Goal: Information Seeking & Learning: Check status

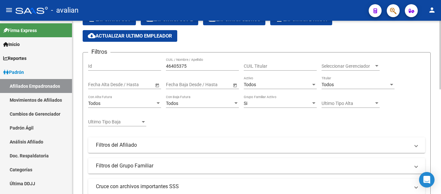
scroll to position [6, 0]
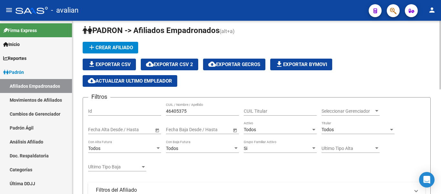
click at [212, 108] on div "46405375 CUIL / Nombre / Apellido" at bounding box center [202, 108] width 73 height 13
click at [210, 112] on input "46405375" at bounding box center [202, 110] width 73 height 5
paste input "37665800"
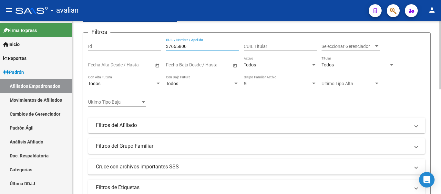
scroll to position [232, 0]
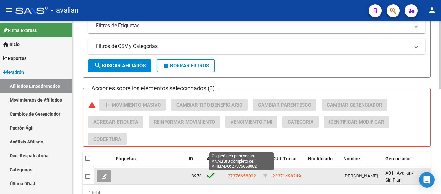
type input "37665800"
click at [255, 176] on span "27376658002" at bounding box center [242, 175] width 28 height 5
type textarea "27376658002"
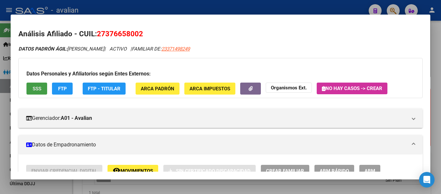
click at [41, 88] on button "SSS" at bounding box center [36, 88] width 21 height 12
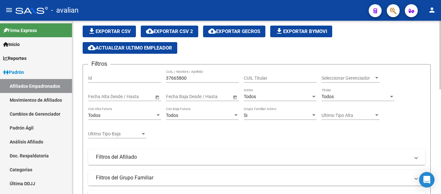
scroll to position [38, 0]
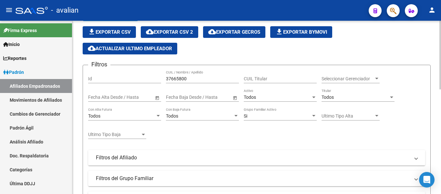
click at [201, 78] on input "37665800" at bounding box center [202, 78] width 73 height 5
paste input "48318544"
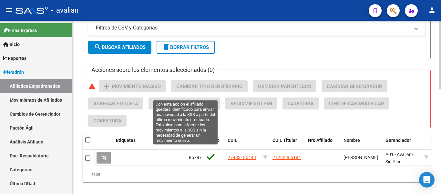
scroll to position [264, 0]
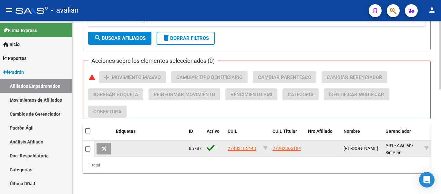
type input "48318544"
click at [246, 144] on app-link-go-to "27483185443" at bounding box center [242, 147] width 28 height 7
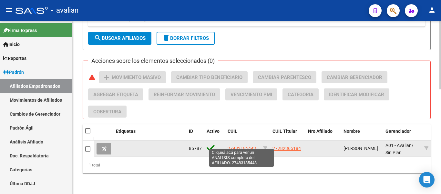
click at [249, 145] on span "27483185443" at bounding box center [242, 147] width 28 height 5
type textarea "27483185443"
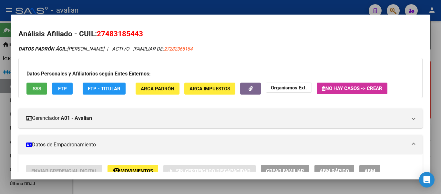
click at [41, 89] on span "SSS" at bounding box center [37, 89] width 9 height 6
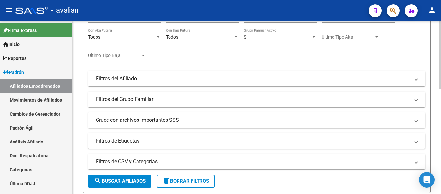
scroll to position [6, 0]
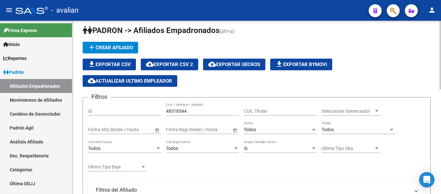
click at [206, 114] on div "48318544 CUIL / Nombre / Apellido" at bounding box center [202, 108] width 73 height 13
click at [205, 111] on input "48318544" at bounding box center [202, 110] width 73 height 5
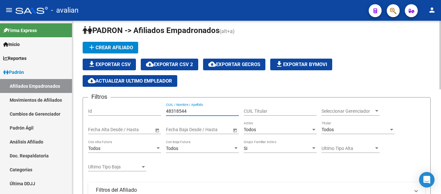
paste input "3297492"
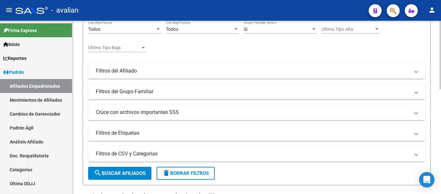
scroll to position [135, 0]
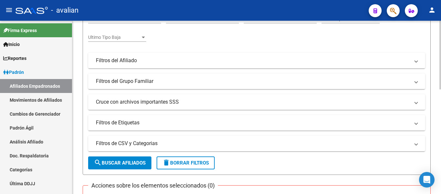
type input "32974924"
click at [136, 158] on button "search Buscar Afiliados" at bounding box center [119, 162] width 63 height 13
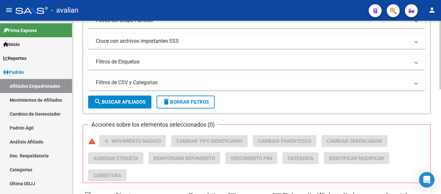
scroll to position [232, 0]
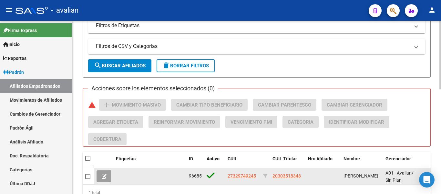
click at [229, 176] on span "27329749245" at bounding box center [242, 175] width 28 height 5
type textarea "27329749245"
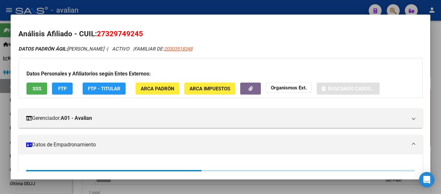
click at [33, 86] on span "SSS" at bounding box center [37, 89] width 9 height 6
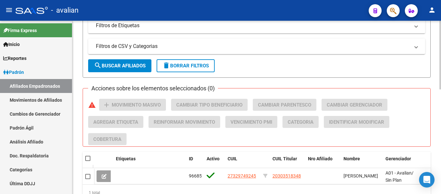
scroll to position [70, 0]
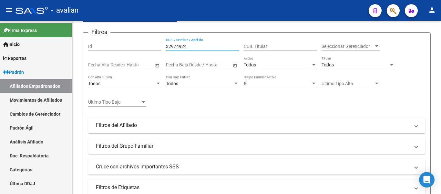
drag, startPoint x: 191, startPoint y: 45, endPoint x: 0, endPoint y: 3, distance: 195.1
click at [0, 3] on div "menu - avalian person Firma Express Inicio Instructivos Contacto OS Reportes Pa…" at bounding box center [220, 97] width 441 height 194
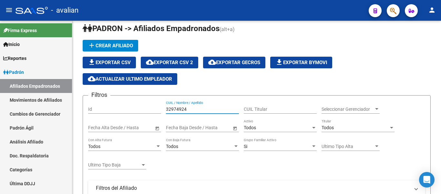
paste input "14729621"
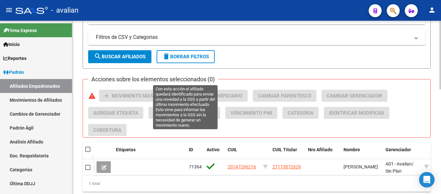
scroll to position [264, 0]
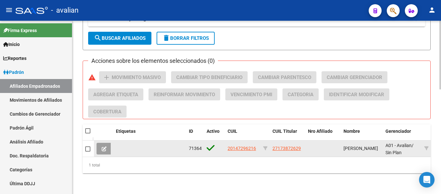
type input "14729621"
click at [247, 144] on app-link-go-to "20147296216" at bounding box center [242, 147] width 28 height 7
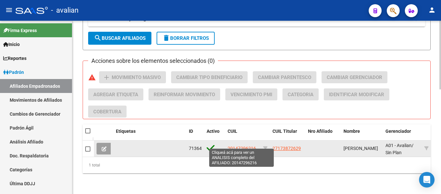
click at [247, 145] on span "20147296216" at bounding box center [242, 147] width 28 height 5
copy span "20147296216"
type textarea "20147296216"
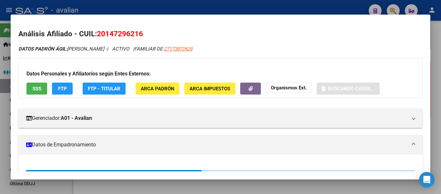
click at [38, 90] on span "SSS" at bounding box center [37, 89] width 9 height 6
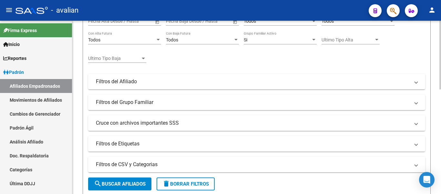
scroll to position [6, 0]
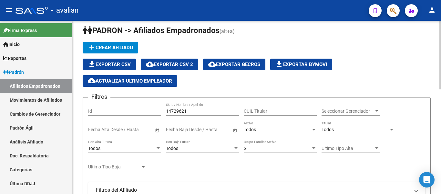
click at [200, 109] on input "14729621" at bounding box center [202, 110] width 73 height 5
paste input "408118/28"
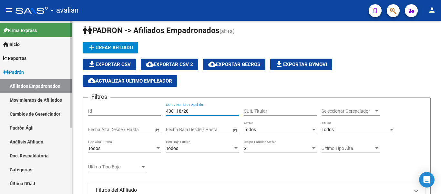
drag, startPoint x: 196, startPoint y: 110, endPoint x: 2, endPoint y: 94, distance: 195.4
click at [3, 94] on mat-sidenav-container "Firma Express Inicio Instructivos Contacto OS Reportes Padrón Traspasos x O.S. …" at bounding box center [220, 107] width 441 height 173
paste input "32875356"
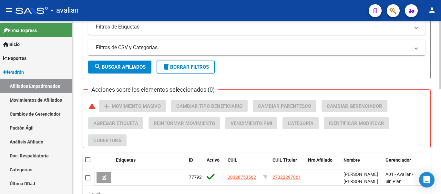
scroll to position [232, 0]
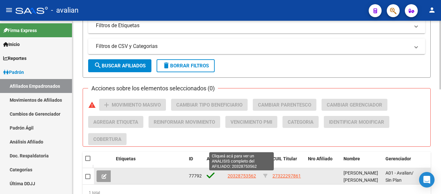
type input "32875356"
click at [254, 175] on span "20328753562" at bounding box center [242, 175] width 28 height 5
type textarea "20328753562"
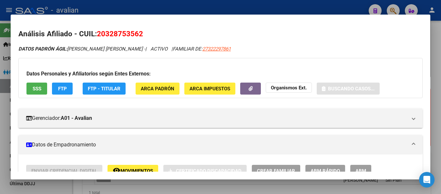
click at [38, 90] on span "SSS" at bounding box center [37, 89] width 9 height 6
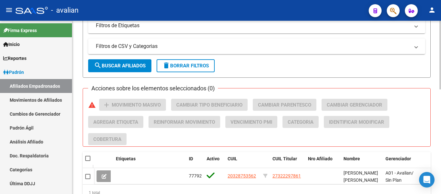
scroll to position [6, 0]
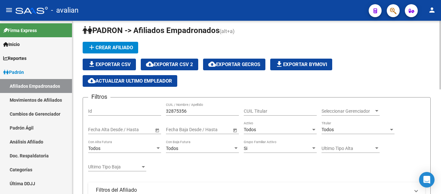
click at [192, 114] on div "32875356 CUIL / Nombre / Apellido" at bounding box center [202, 108] width 73 height 13
click at [192, 111] on input "32875356" at bounding box center [202, 110] width 73 height 5
paste input "44291099"
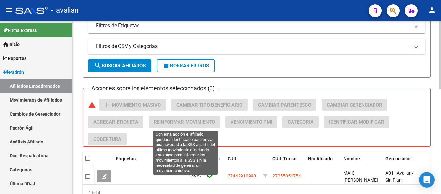
scroll to position [264, 0]
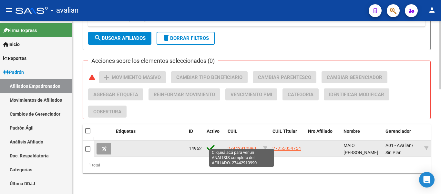
type input "44291099"
click at [233, 145] on span "27442910990" at bounding box center [242, 147] width 28 height 5
type textarea "27442910990"
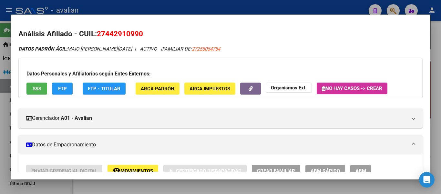
click at [29, 88] on button "SSS" at bounding box center [36, 88] width 21 height 12
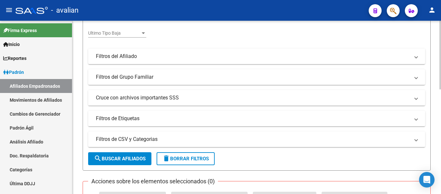
scroll to position [38, 0]
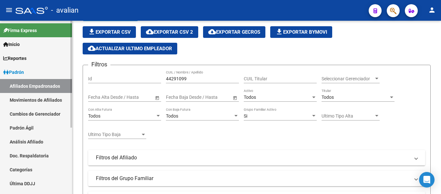
drag, startPoint x: 187, startPoint y: 77, endPoint x: 0, endPoint y: 30, distance: 192.8
click at [0, 39] on mat-sidenav-container "Firma Express Inicio Instructivos Contacto OS Reportes Padrón Traspasos x O.S. …" at bounding box center [220, 107] width 441 height 173
paste input "95306635"
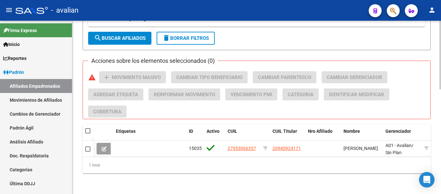
scroll to position [264, 0]
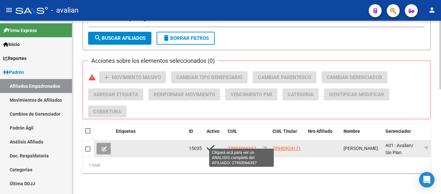
type input "95306635"
click at [242, 145] on span "27953066357" at bounding box center [242, 147] width 28 height 5
type textarea "27953066357"
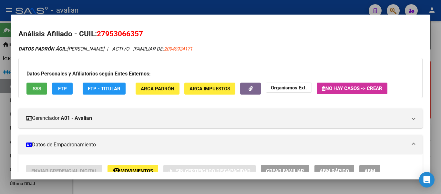
click at [32, 84] on button "SSS" at bounding box center [36, 88] width 21 height 12
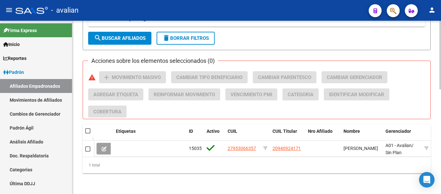
scroll to position [70, 0]
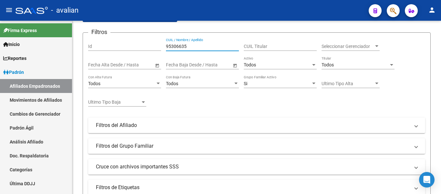
drag, startPoint x: 193, startPoint y: 47, endPoint x: 0, endPoint y: 10, distance: 196.1
click at [0, 15] on div "menu - avalian person Firma Express Inicio Instructivos Contacto OS Reportes Pa…" at bounding box center [220, 97] width 441 height 194
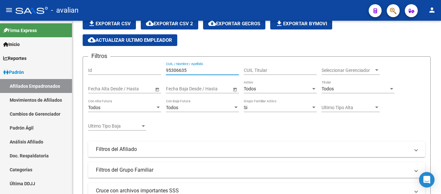
paste input "33566691"
type input "33566691"
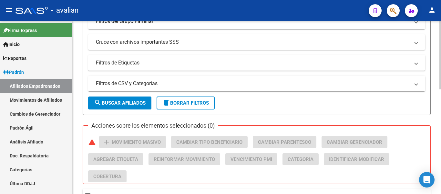
scroll to position [240, 0]
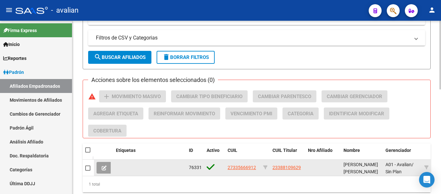
click at [241, 169] on span "27335666912" at bounding box center [242, 166] width 28 height 5
type textarea "27335666912"
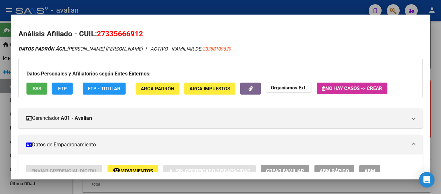
click at [42, 91] on button "SSS" at bounding box center [36, 88] width 21 height 12
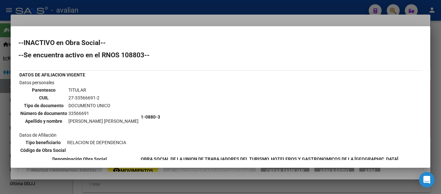
scroll to position [32, 0]
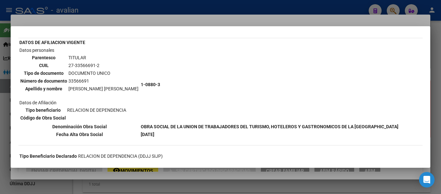
drag, startPoint x: 65, startPoint y: 65, endPoint x: 107, endPoint y: 63, distance: 41.4
click at [106, 65] on tr "CUIL 27-33566691-2" at bounding box center [79, 65] width 119 height 7
copy tr "27-33566691-2"
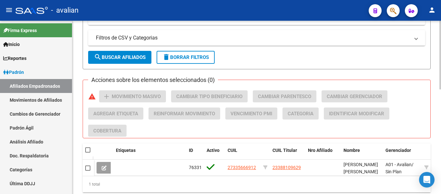
scroll to position [14, 0]
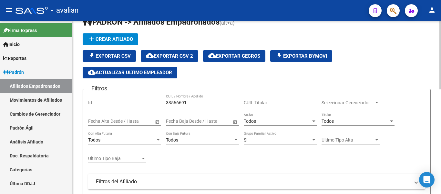
click at [198, 103] on input "33566691" at bounding box center [202, 102] width 73 height 5
paste input "46626504"
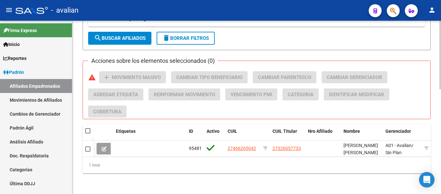
scroll to position [264, 0]
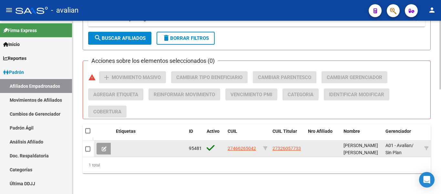
type input "46626504"
click at [232, 145] on span "27466265042" at bounding box center [242, 147] width 28 height 5
type textarea "27466265042"
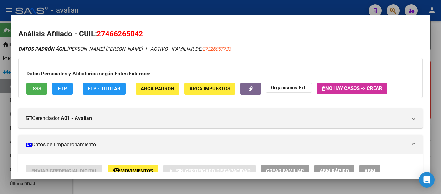
click at [36, 89] on span "SSS" at bounding box center [37, 89] width 9 height 6
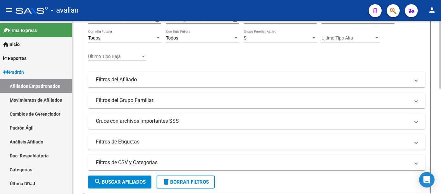
scroll to position [70, 0]
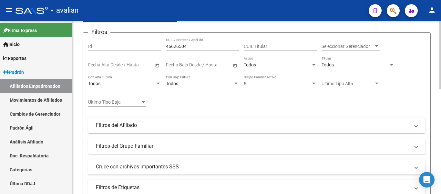
click at [189, 46] on input "46626504" at bounding box center [202, 46] width 73 height 5
paste input "39854113"
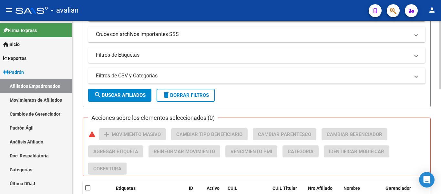
scroll to position [232, 0]
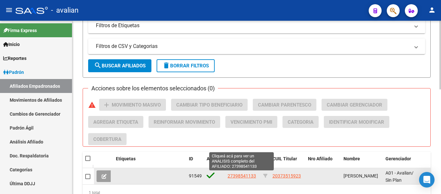
type input "39854113"
click at [253, 177] on span "27398541133" at bounding box center [242, 175] width 28 height 5
type textarea "27398541133"
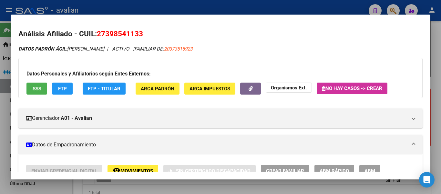
click at [43, 92] on button "SSS" at bounding box center [36, 88] width 21 height 12
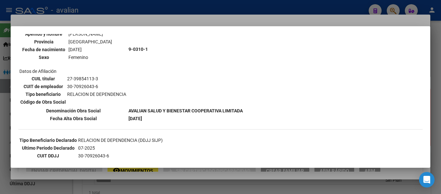
scroll to position [41, 0]
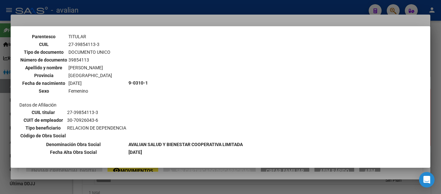
drag, startPoint x: 68, startPoint y: 47, endPoint x: 101, endPoint y: 47, distance: 33.9
click at [101, 47] on table "Parentesco TITULAR CUIL 27-39854113-3 Tipo de documento DOCUMENTO UNICO Número …" at bounding box center [66, 63] width 94 height 63
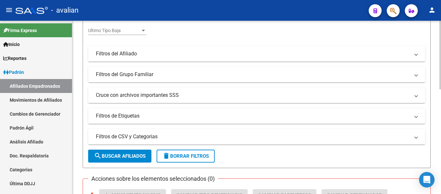
scroll to position [38, 0]
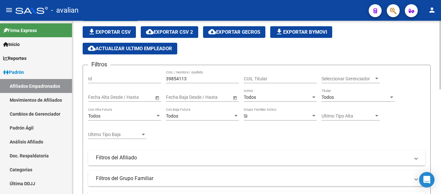
click at [188, 80] on input "39854113" at bounding box center [202, 78] width 73 height 5
click at [188, 79] on input "39854113" at bounding box center [202, 78] width 73 height 5
paste input "42124177"
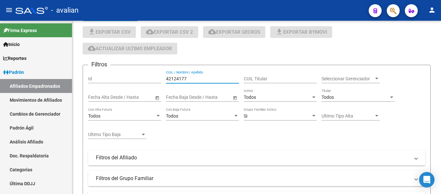
type input "42124177"
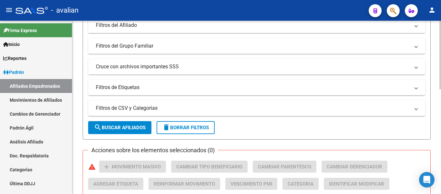
scroll to position [232, 0]
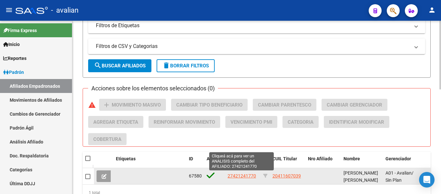
click at [248, 175] on span "27421241770" at bounding box center [242, 175] width 28 height 5
type textarea "27421241770"
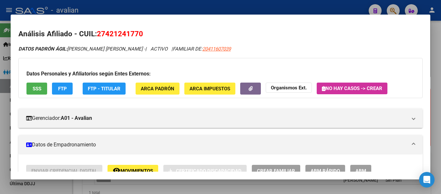
click at [32, 88] on button "SSS" at bounding box center [36, 88] width 21 height 12
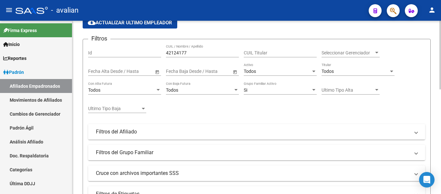
scroll to position [0, 0]
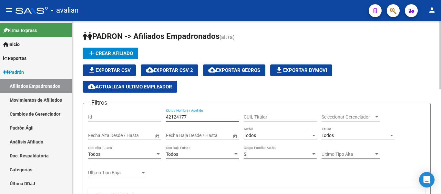
click at [194, 116] on input "42124177" at bounding box center [202, 116] width 73 height 5
paste input "20464943669"
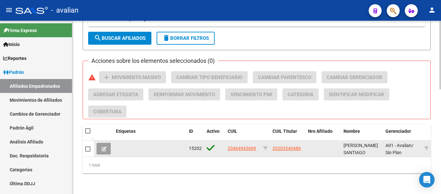
scroll to position [264, 0]
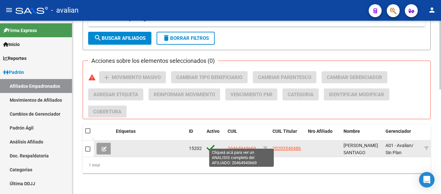
type input "20464943669"
click at [239, 145] on span "20464943669" at bounding box center [242, 147] width 28 height 5
type textarea "20464943669"
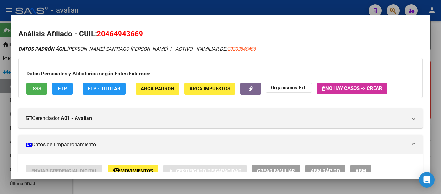
click at [29, 87] on button "SSS" at bounding box center [36, 88] width 21 height 12
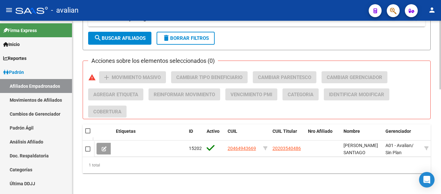
scroll to position [6, 0]
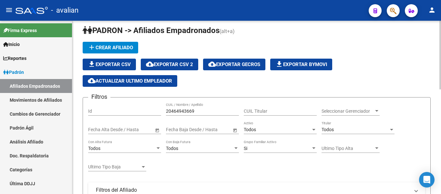
click at [185, 110] on input "20464943669" at bounding box center [202, 110] width 73 height 5
paste input "7176013724"
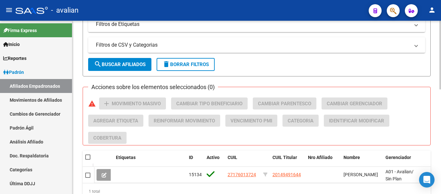
scroll to position [264, 0]
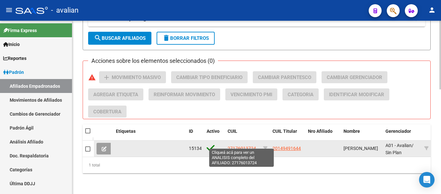
type input "27176013724"
click at [240, 145] on span "27176013724" at bounding box center [242, 147] width 28 height 5
type textarea "27176013724"
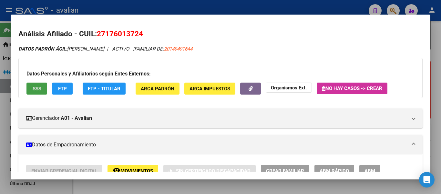
click at [43, 92] on button "SSS" at bounding box center [36, 88] width 21 height 12
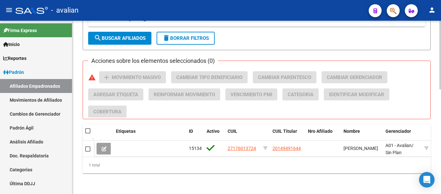
scroll to position [38, 0]
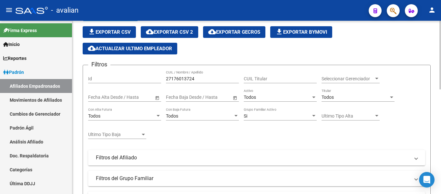
click at [201, 79] on input "27176013724" at bounding box center [202, 78] width 73 height 5
paste input "0467612655"
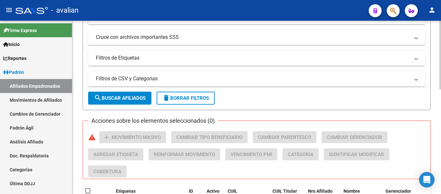
scroll to position [264, 0]
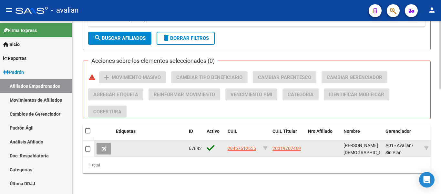
type input "20467612655"
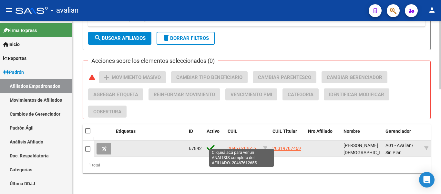
click at [243, 145] on span "20467612655" at bounding box center [242, 147] width 28 height 5
type textarea "20467612655"
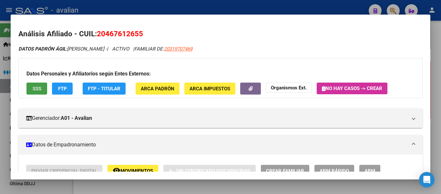
click at [35, 94] on button "SSS" at bounding box center [36, 88] width 21 height 12
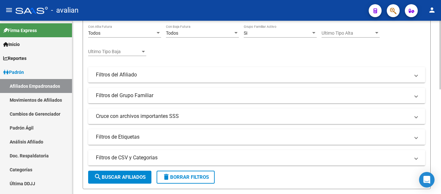
scroll to position [38, 0]
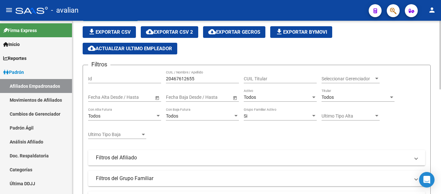
click at [193, 72] on div "20467612655 CUIL / Nombre / Apellido" at bounding box center [202, 76] width 73 height 13
click at [193, 73] on div "20467612655 CUIL / Nombre / Apellido" at bounding box center [202, 76] width 73 height 13
click at [192, 75] on div "20467612655 CUIL / Nombre / Apellido" at bounding box center [202, 76] width 73 height 13
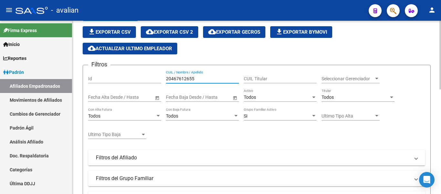
click at [192, 75] on div "20467612655 CUIL / Nombre / Apellido" at bounding box center [202, 76] width 73 height 13
click at [194, 79] on input "20467612655" at bounding box center [202, 78] width 73 height 5
paste input "3392608354"
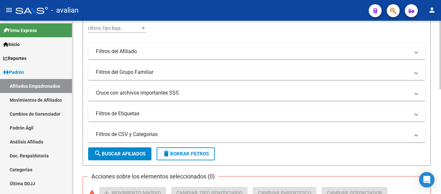
scroll to position [167, 0]
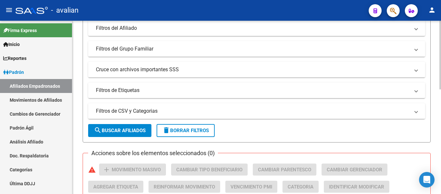
type input "23392608354"
click at [126, 128] on span "search Buscar Afiliados" at bounding box center [120, 130] width 52 height 6
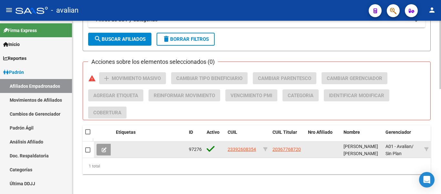
scroll to position [264, 0]
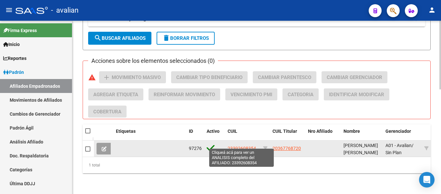
click at [238, 145] on span "23392608354" at bounding box center [242, 147] width 28 height 5
type textarea "23392608354"
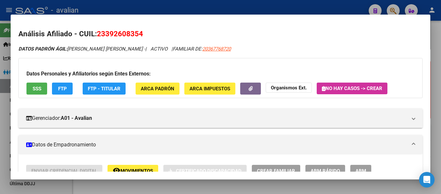
click at [28, 87] on button "SSS" at bounding box center [36, 88] width 21 height 12
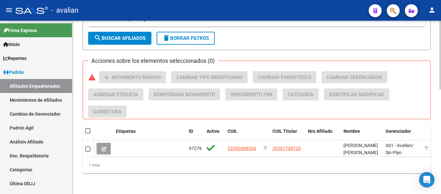
scroll to position [38, 0]
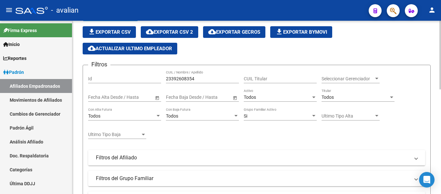
click at [199, 82] on div "23392608354 CUIL / Nombre / Apellido" at bounding box center [202, 76] width 73 height 13
click at [199, 80] on input "23392608354" at bounding box center [202, 78] width 73 height 5
paste input "735618140"
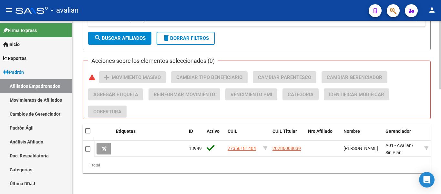
scroll to position [264, 0]
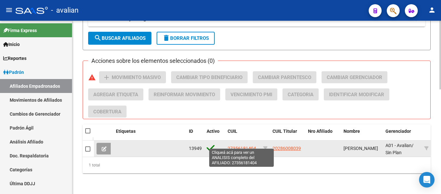
type input "27356181404"
click at [230, 145] on span "27356181404" at bounding box center [242, 147] width 28 height 5
type textarea "27356181404"
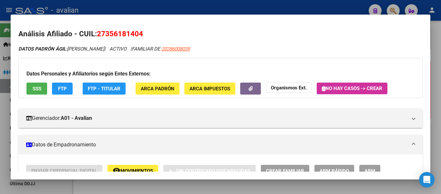
click at [34, 91] on button "SSS" at bounding box center [36, 88] width 21 height 12
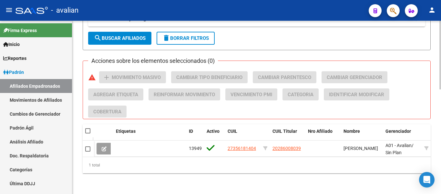
scroll to position [0, 0]
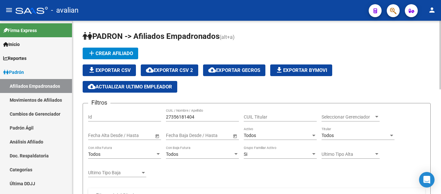
click at [205, 118] on input "27356181404" at bounding box center [202, 116] width 73 height 5
paste input "3444129379"
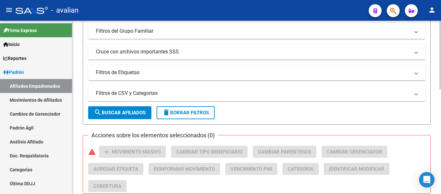
scroll to position [226, 0]
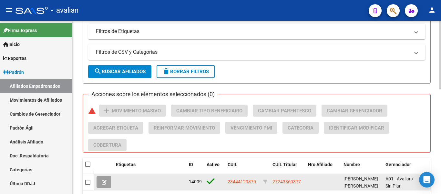
type input "23444129379"
click at [245, 183] on span "23444129379" at bounding box center [242, 181] width 28 height 5
type textarea "23444129379"
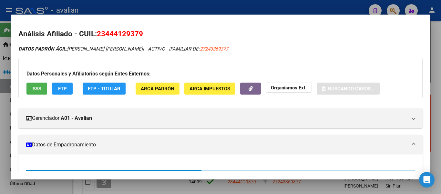
click at [41, 88] on span "SSS" at bounding box center [37, 89] width 9 height 6
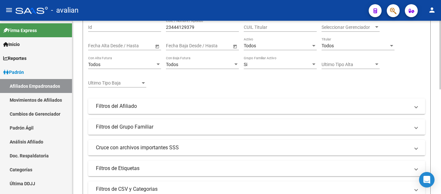
scroll to position [32, 0]
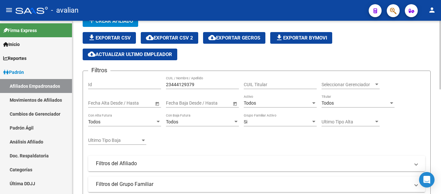
click at [201, 87] on div "23444129379 CUIL / Nombre / Apellido" at bounding box center [202, 82] width 73 height 13
click at [201, 82] on input "23444129379" at bounding box center [202, 84] width 73 height 5
paste input "7339071980"
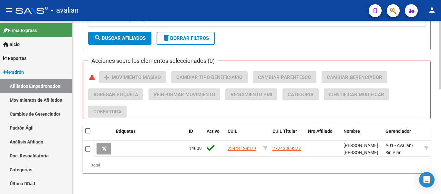
scroll to position [264, 0]
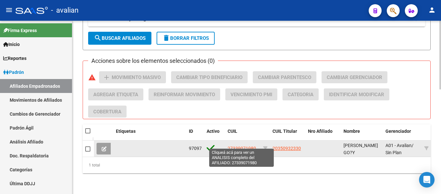
type input "27339071980"
click at [248, 145] on span "27339071980" at bounding box center [242, 147] width 28 height 5
type textarea "27339071980"
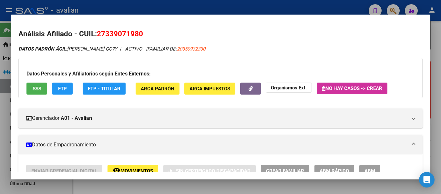
click at [39, 90] on span "SSS" at bounding box center [37, 89] width 9 height 6
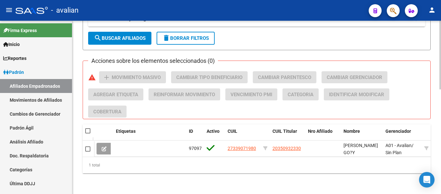
scroll to position [6, 0]
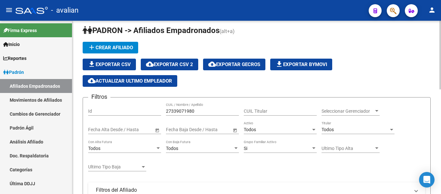
click at [202, 109] on input "27339071980" at bounding box center [202, 110] width 73 height 5
paste input "424206275"
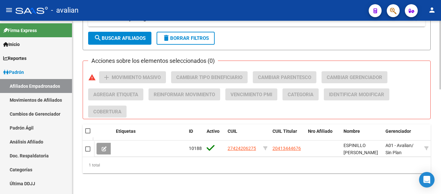
scroll to position [264, 0]
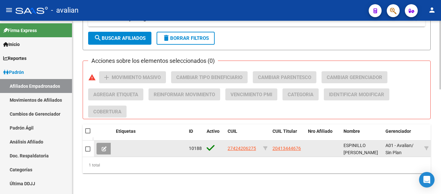
type input "27424206275"
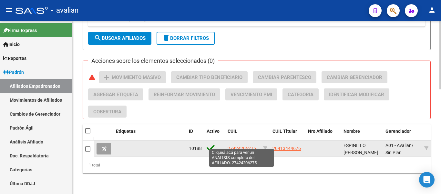
click at [244, 145] on span "27424206275" at bounding box center [242, 147] width 28 height 5
type textarea "27424206275"
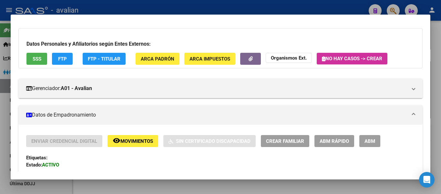
scroll to position [0, 0]
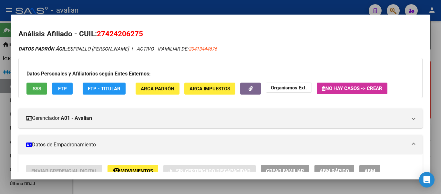
click at [36, 92] on button "SSS" at bounding box center [36, 88] width 21 height 12
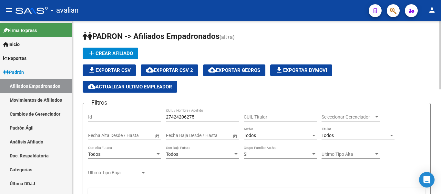
click at [213, 116] on input "27424206275" at bounding box center [202, 116] width 73 height 5
paste input "202064286"
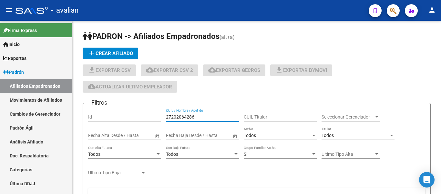
type input "27202064286"
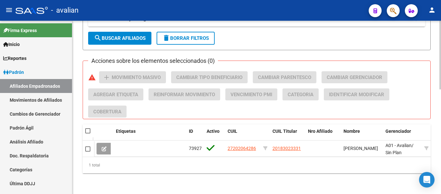
scroll to position [264, 0]
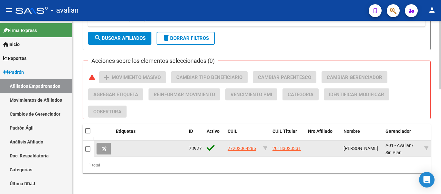
click at [254, 145] on span "27202064286" at bounding box center [242, 147] width 28 height 5
type textarea "27202064286"
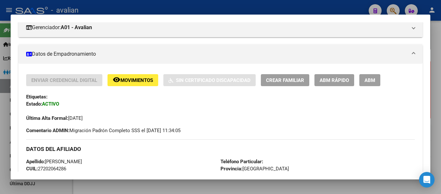
scroll to position [0, 0]
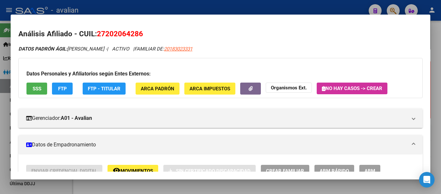
click at [33, 90] on span "SSS" at bounding box center [37, 89] width 9 height 6
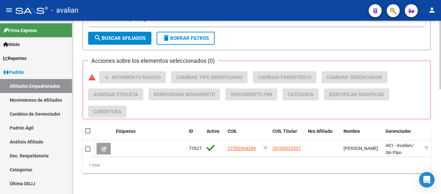
scroll to position [38, 0]
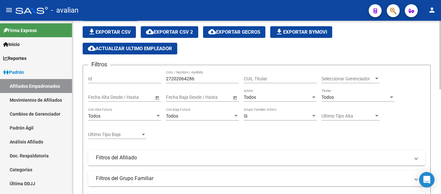
click at [195, 80] on input "27202064286" at bounding box center [202, 78] width 73 height 5
paste input "439919774"
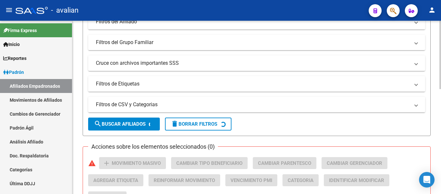
scroll to position [232, 0]
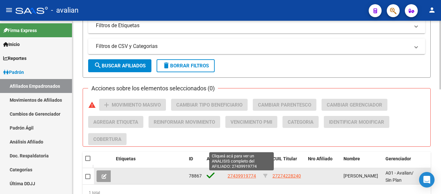
type input "27439919774"
click at [249, 177] on span "27439919774" at bounding box center [242, 175] width 28 height 5
type textarea "27439919774"
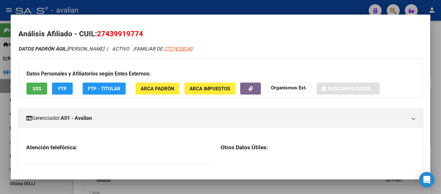
click at [35, 86] on span "SSS" at bounding box center [37, 89] width 9 height 6
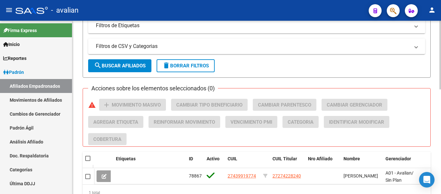
scroll to position [0, 0]
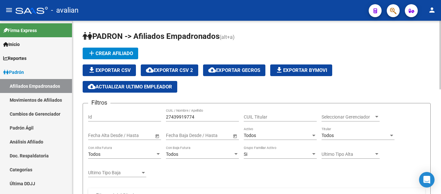
click at [204, 115] on input "27439919774" at bounding box center [202, 116] width 73 height 5
paste input "367220266"
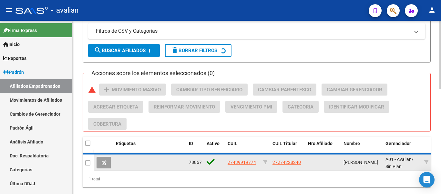
scroll to position [258, 0]
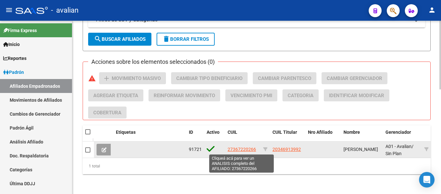
type input "27367220266"
click at [248, 149] on span "27367220266" at bounding box center [242, 148] width 28 height 5
type textarea "27367220266"
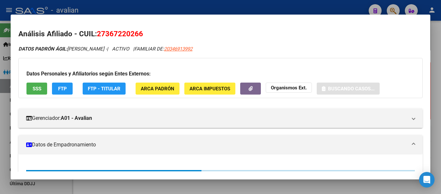
click at [29, 82] on button "SSS" at bounding box center [36, 88] width 21 height 12
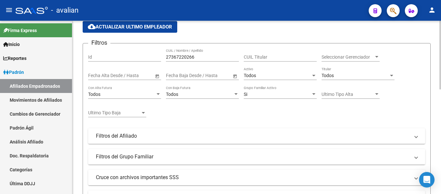
scroll to position [0, 0]
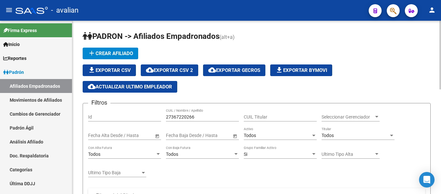
click at [202, 115] on input "27367220266" at bounding box center [202, 116] width 73 height 5
paste input "3476480159"
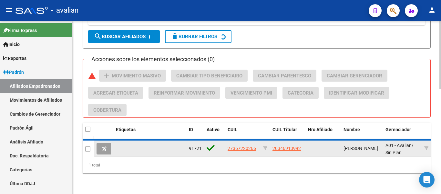
scroll to position [264, 0]
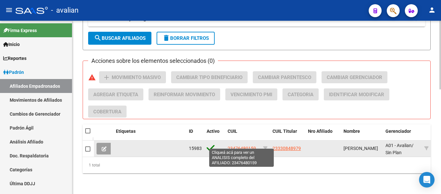
type input "23476480159"
click at [253, 146] on span "23476480159" at bounding box center [242, 147] width 28 height 5
type textarea "23476480159"
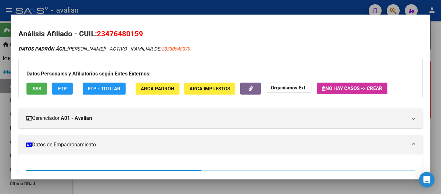
click at [35, 86] on span "SSS" at bounding box center [37, 89] width 9 height 6
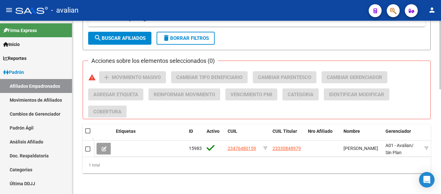
scroll to position [38, 0]
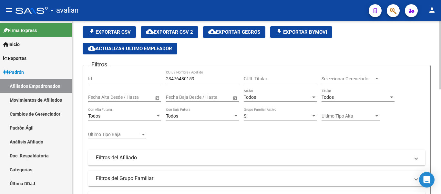
click at [203, 77] on input "23476480159" at bounding box center [202, 78] width 73 height 5
paste input "7411603402"
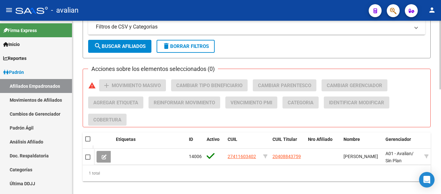
scroll to position [264, 0]
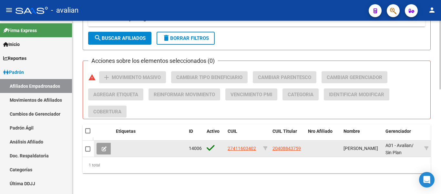
type input "27411603402"
click at [244, 144] on app-link-go-to "27411603402" at bounding box center [242, 147] width 28 height 7
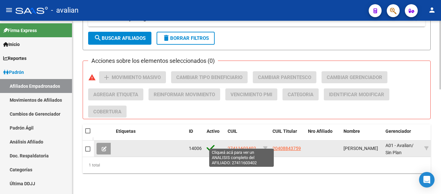
click at [239, 145] on span "27411603402" at bounding box center [242, 147] width 28 height 5
type textarea "27411603402"
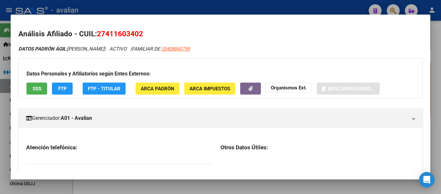
click at [34, 88] on span "SSS" at bounding box center [37, 89] width 9 height 6
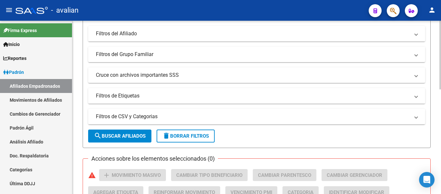
scroll to position [6, 0]
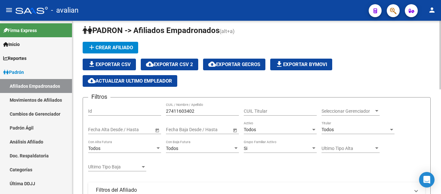
click at [201, 111] on input "27411603402" at bounding box center [202, 110] width 73 height 5
paste input "3439180714"
type input "23439180714"
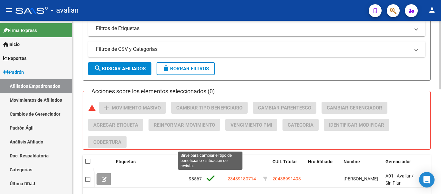
scroll to position [264, 0]
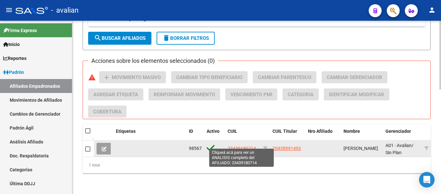
click at [244, 145] on span "23439180714" at bounding box center [242, 147] width 28 height 5
type textarea "23439180714"
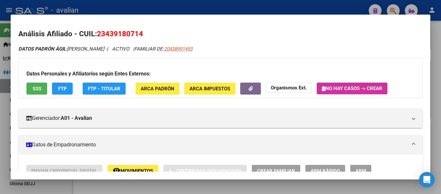
click at [36, 88] on span "SSS" at bounding box center [37, 89] width 9 height 6
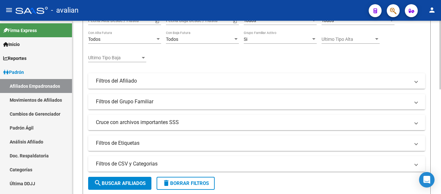
scroll to position [6, 0]
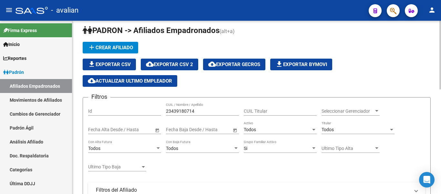
click at [203, 111] on input "23439180714" at bounding box center [202, 110] width 73 height 5
paste input "74562719"
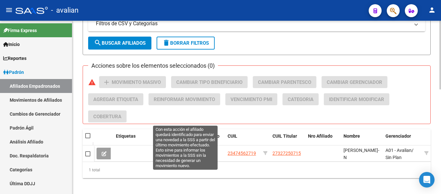
scroll to position [264, 0]
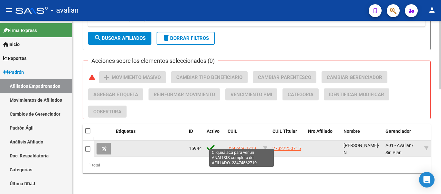
type input "23474562719"
click at [250, 145] on span "23474562719" at bounding box center [242, 147] width 28 height 5
type textarea "23474562719"
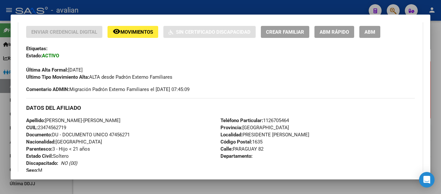
scroll to position [0, 0]
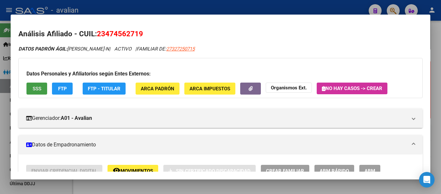
click at [40, 87] on span "SSS" at bounding box center [37, 89] width 9 height 6
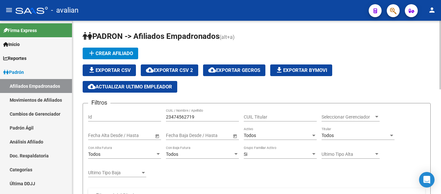
click at [205, 119] on input "23474562719" at bounding box center [202, 116] width 73 height 5
paste input "0442352918"
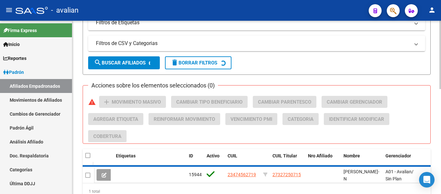
scroll to position [258, 0]
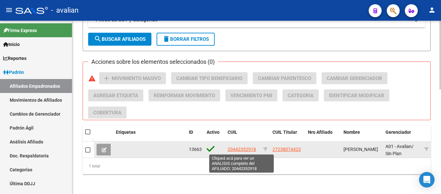
type input "20442352918"
click at [248, 149] on span "20442352918" at bounding box center [242, 148] width 28 height 5
type textarea "20442352918"
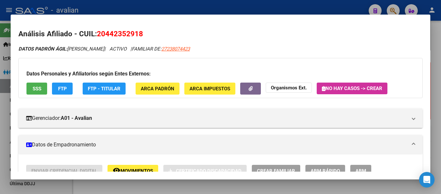
click at [42, 91] on button "SSS" at bounding box center [36, 88] width 21 height 12
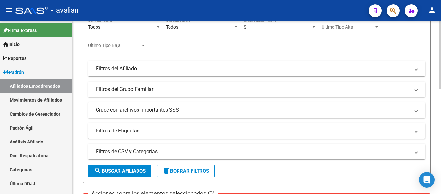
scroll to position [65, 0]
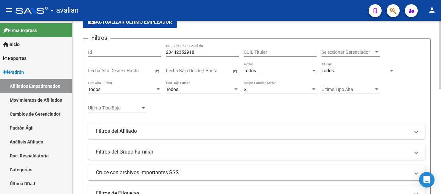
click at [198, 49] on div "20442352918 CUIL / Nombre / Apellido" at bounding box center [202, 50] width 73 height 13
click at [200, 49] on input "20442352918" at bounding box center [202, 51] width 73 height 5
paste input "7962663724"
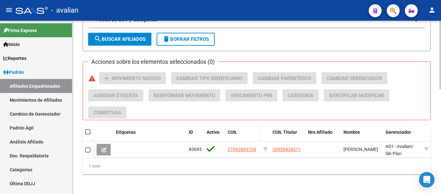
scroll to position [264, 0]
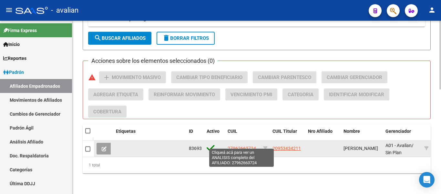
type input "27962663724"
click at [246, 145] on span "27962663724" at bounding box center [242, 147] width 28 height 5
type textarea "27962663724"
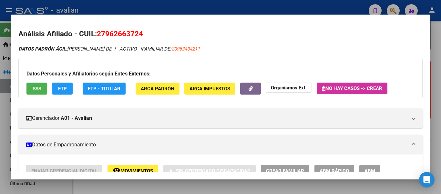
click at [40, 87] on span "SSS" at bounding box center [37, 89] width 9 height 6
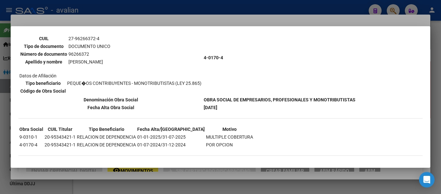
scroll to position [61, 0]
